Goal: Transaction & Acquisition: Book appointment/travel/reservation

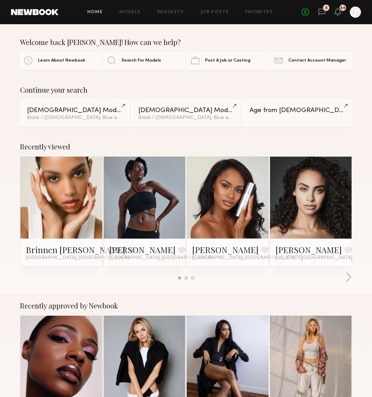
click at [206, 137] on div "Recently viewed Brinnen T. Favorite [GEOGRAPHIC_DATA], [GEOGRAPHIC_DATA] [PERSO…" at bounding box center [186, 213] width 372 height 159
click at [228, 198] on link at bounding box center [228, 198] width 38 height 82
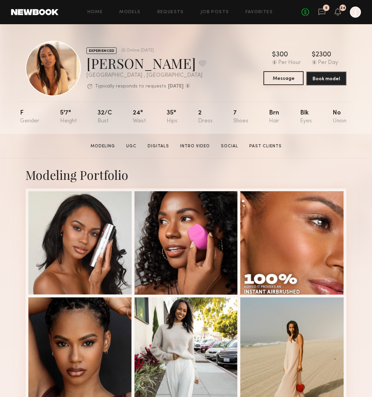
click at [288, 79] on button "Message" at bounding box center [284, 78] width 40 height 14
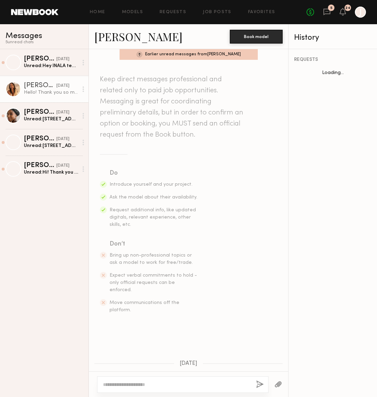
scroll to position [119, 0]
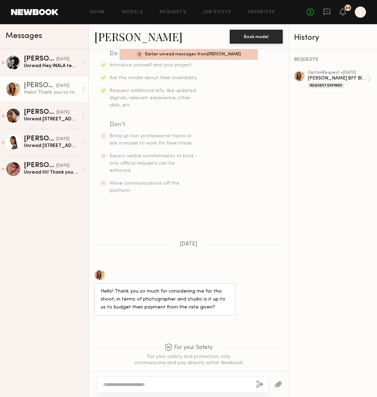
click at [183, 388] on textarea at bounding box center [177, 384] width 148 height 7
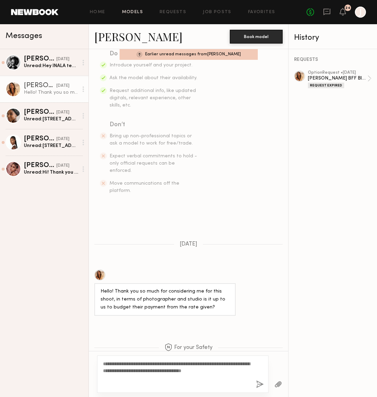
type textarea "**********"
click at [130, 11] on link "Models" at bounding box center [132, 12] width 21 height 4
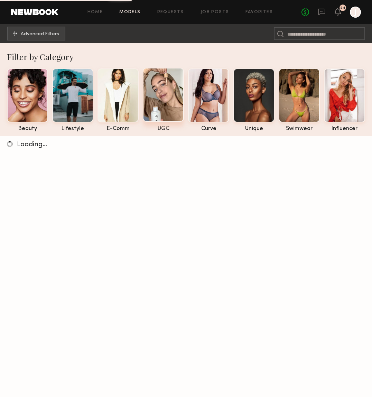
click at [170, 92] on div at bounding box center [163, 95] width 41 height 54
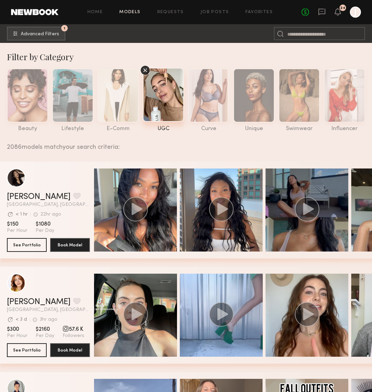
click at [148, 71] on icon at bounding box center [145, 70] width 10 height 10
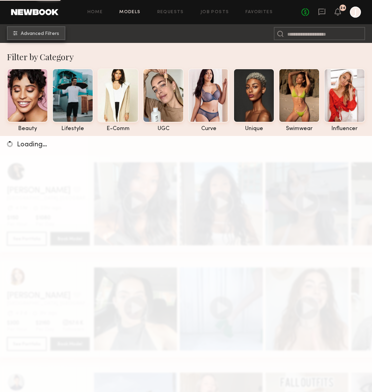
click at [41, 32] on span "Advanced Filters" at bounding box center [40, 33] width 38 height 5
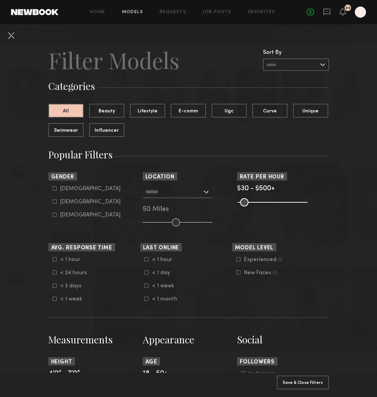
click at [162, 192] on input "text" at bounding box center [174, 192] width 57 height 12
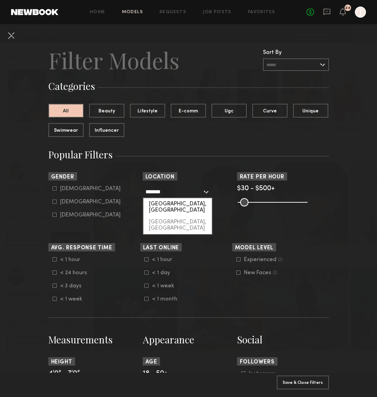
click at [181, 198] on div "Phoenix, AZ" at bounding box center [178, 207] width 68 height 18
type input "**********"
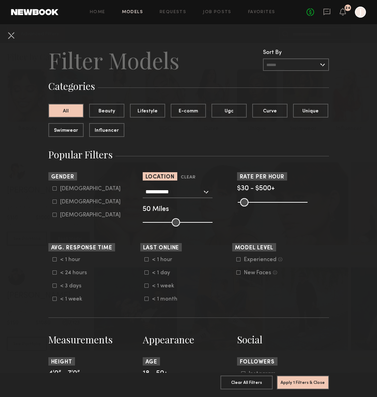
click at [189, 220] on input "range" at bounding box center [178, 222] width 70 height 8
drag, startPoint x: 201, startPoint y: 221, endPoint x: 214, endPoint y: 223, distance: 13.3
type input "***"
click at [213, 222] on input "range" at bounding box center [178, 222] width 70 height 8
click at [313, 377] on button "Apply 1 Filters & Close" at bounding box center [303, 382] width 52 height 14
